Goal: Information Seeking & Learning: Learn about a topic

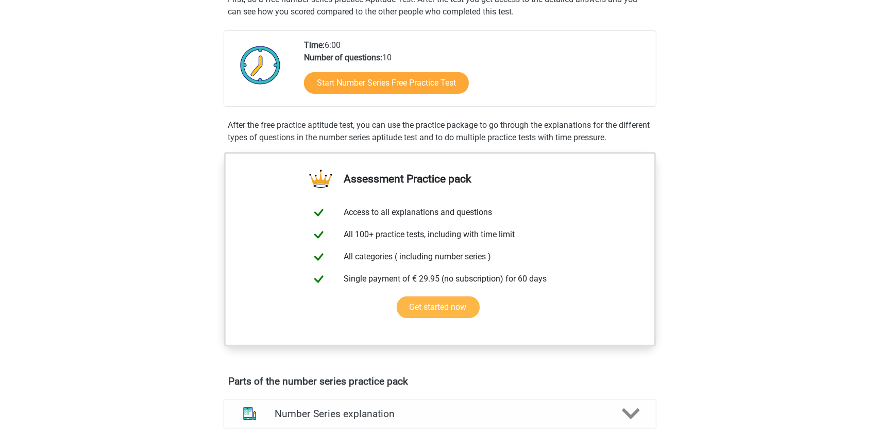
scroll to position [206, 0]
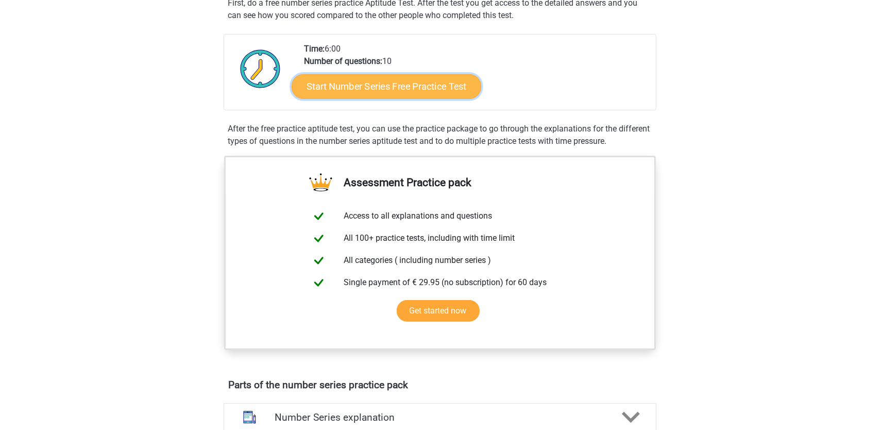
click at [420, 96] on link "Start Number Series Free Practice Test" at bounding box center [387, 86] width 190 height 25
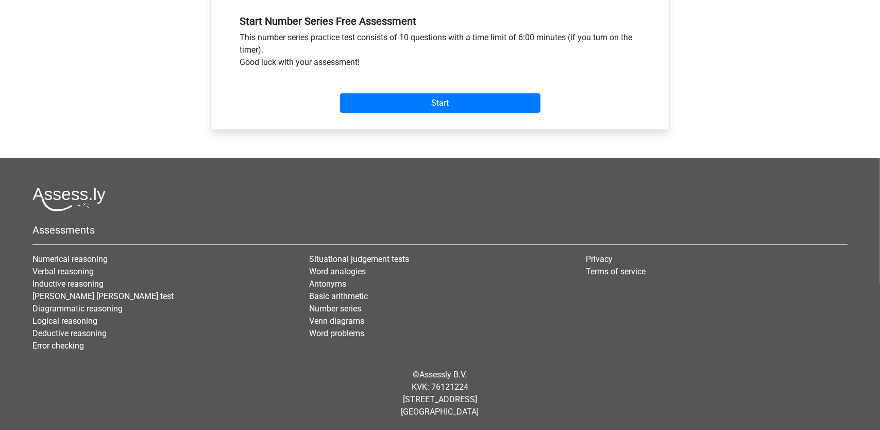
scroll to position [62, 0]
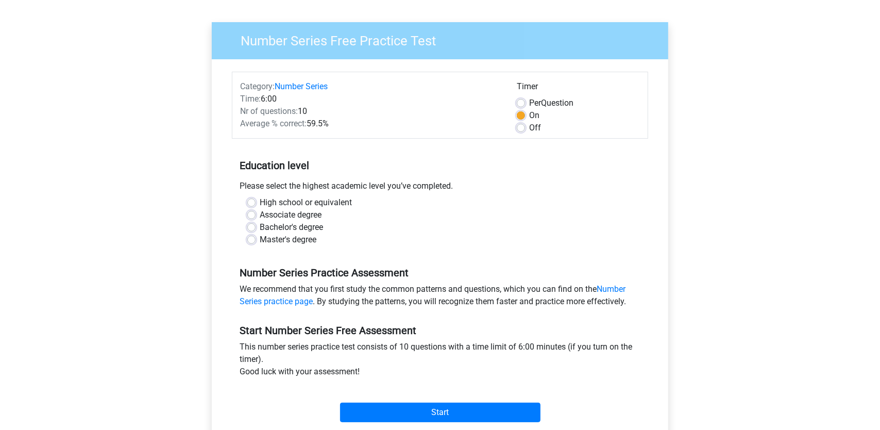
click at [290, 202] on label "High school or equivalent" at bounding box center [306, 202] width 92 height 12
click at [255, 202] on input "High school or equivalent" at bounding box center [251, 201] width 8 height 10
radio input "true"
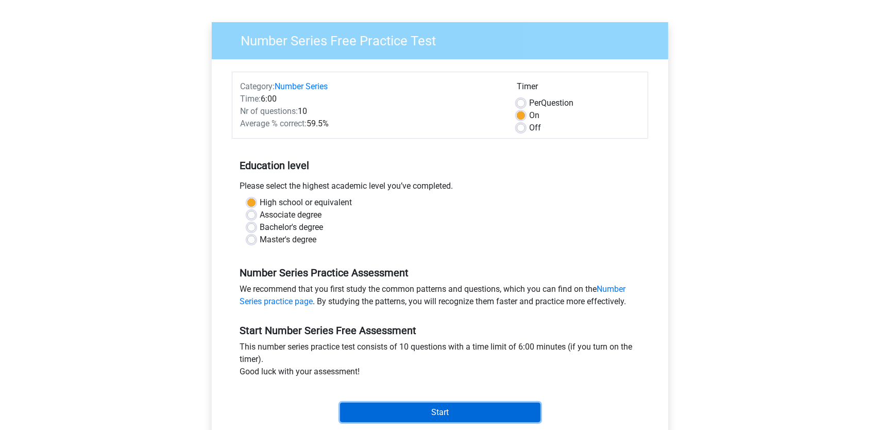
click at [435, 402] on input "Start" at bounding box center [440, 412] width 200 height 20
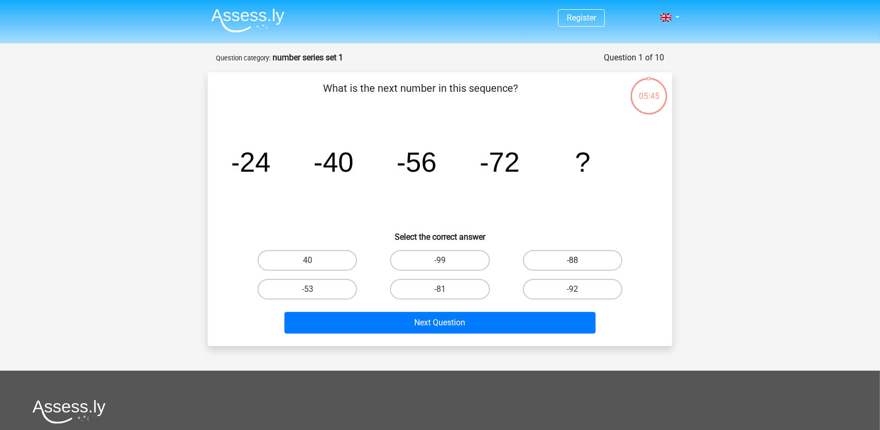
click at [547, 265] on label "-88" at bounding box center [572, 260] width 99 height 21
click at [572, 265] on input "-88" at bounding box center [575, 263] width 7 height 7
radio input "true"
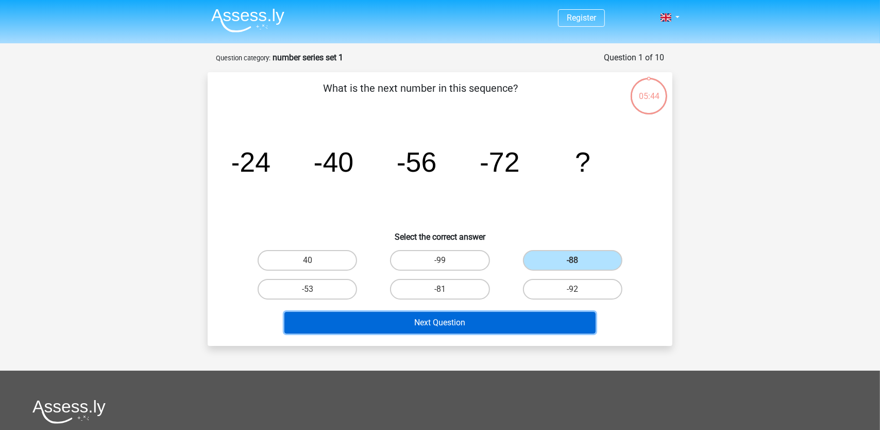
click at [498, 322] on button "Next Question" at bounding box center [440, 323] width 312 height 22
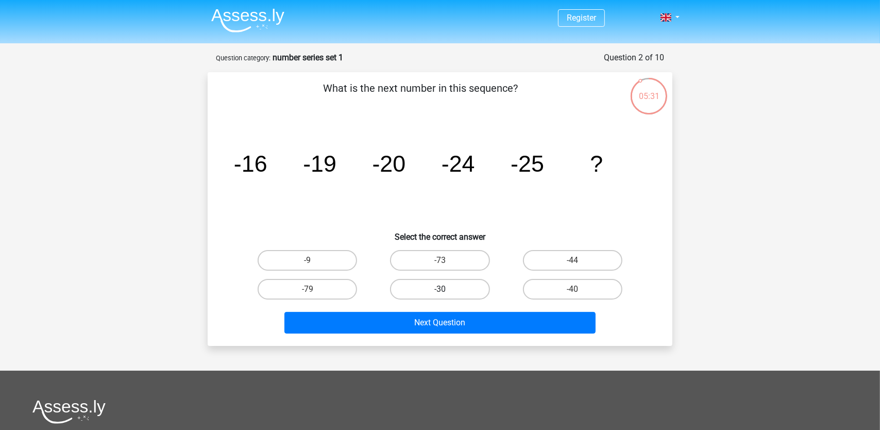
click at [426, 291] on label "-30" at bounding box center [439, 289] width 99 height 21
click at [440, 291] on input "-30" at bounding box center [443, 292] width 7 height 7
radio input "true"
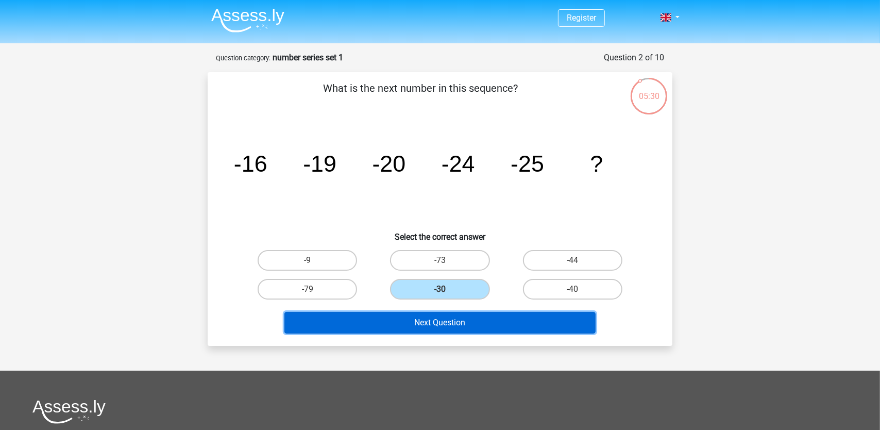
click at [445, 316] on button "Next Question" at bounding box center [440, 323] width 312 height 22
